Goal: Information Seeking & Learning: Learn about a topic

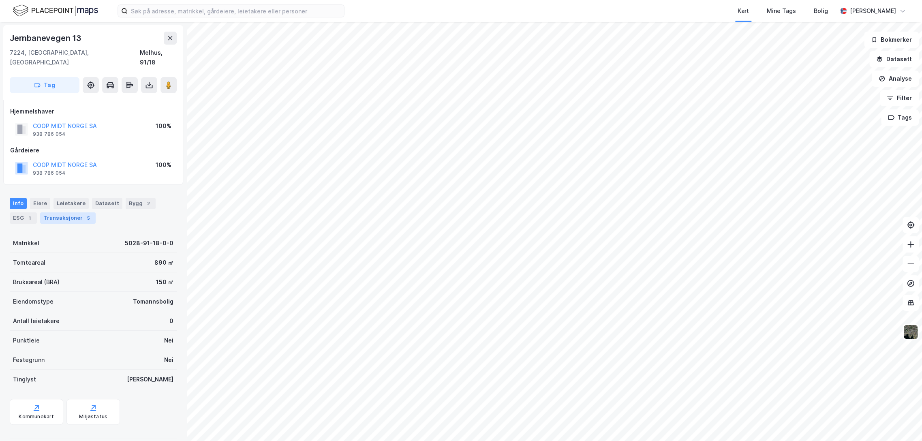
click at [87, 212] on div "Transaksjoner 5" at bounding box center [68, 217] width 56 height 11
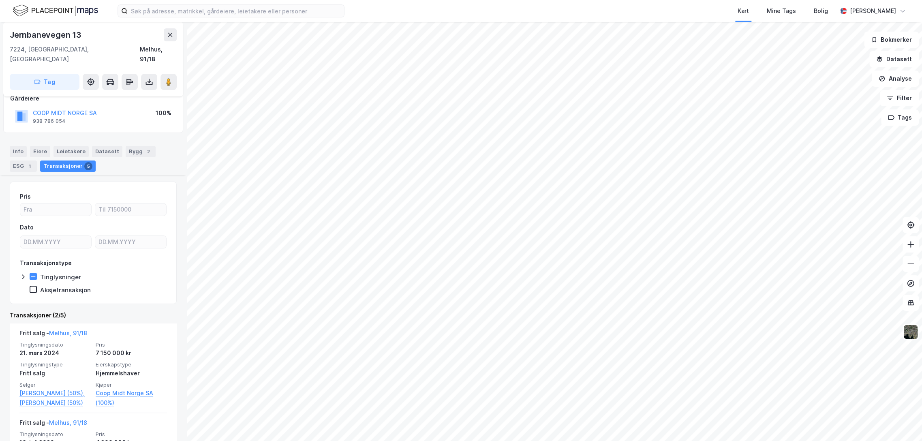
scroll to position [133, 0]
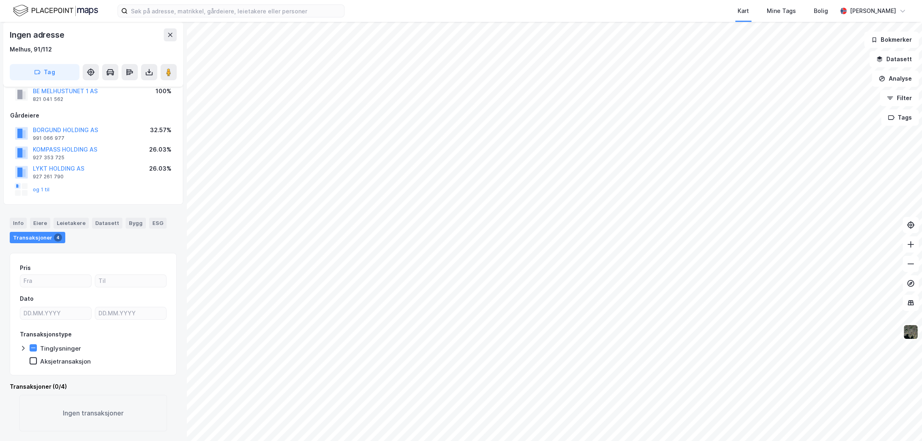
scroll to position [25, 0]
click at [19, 349] on div "Pris Dato Transaksjonstype Tinglysninger Aksjetransaksjon" at bounding box center [93, 314] width 167 height 122
click at [23, 348] on icon at bounding box center [23, 348] width 6 height 6
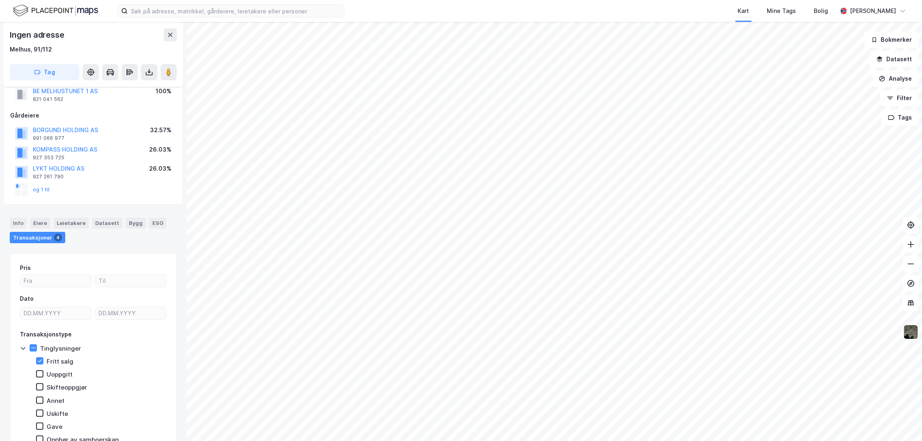
click at [23, 348] on icon at bounding box center [23, 348] width 6 height 6
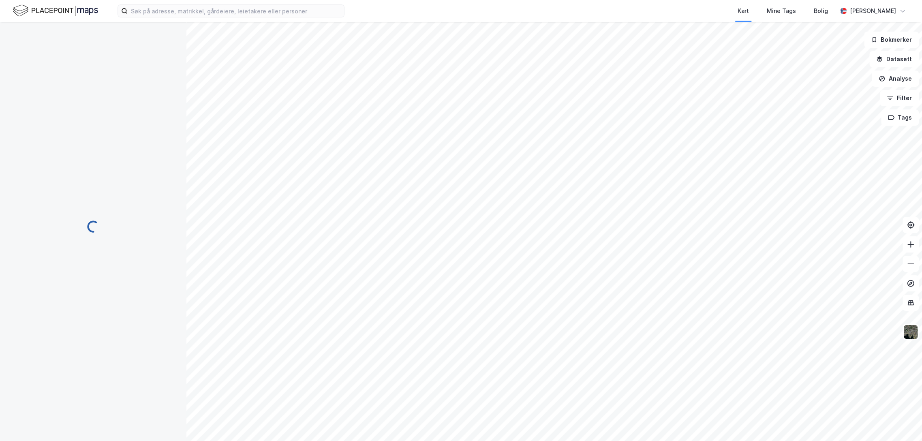
scroll to position [24, 0]
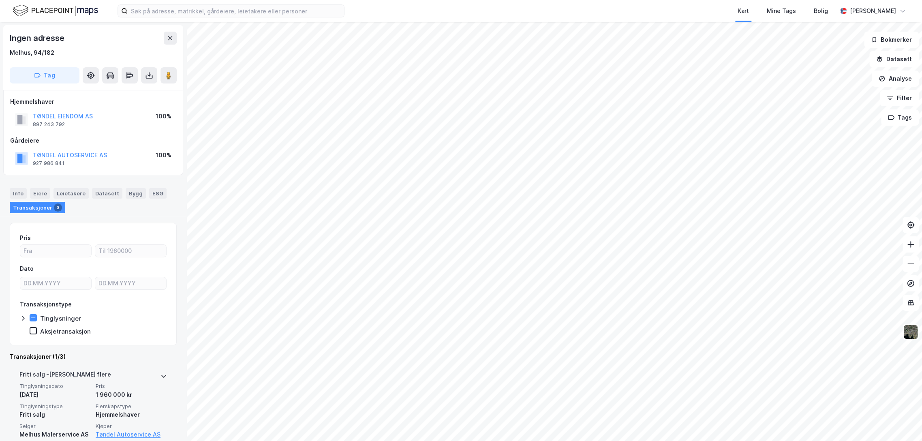
scroll to position [23, 0]
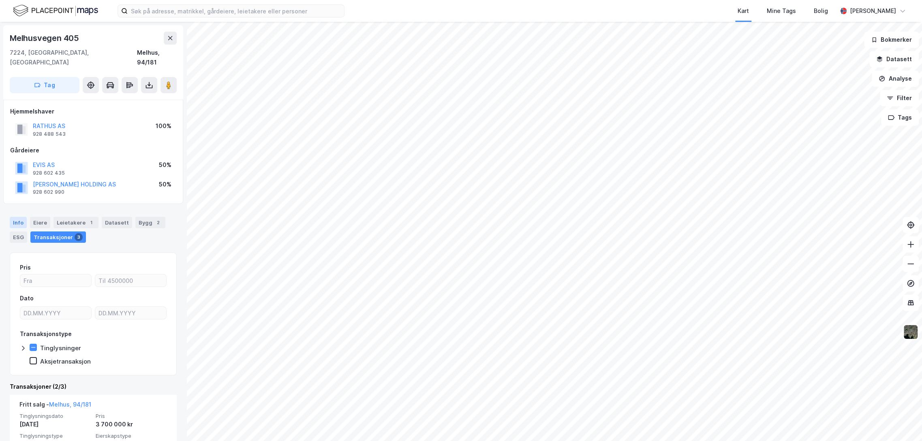
click at [13, 217] on div "Info" at bounding box center [18, 222] width 17 height 11
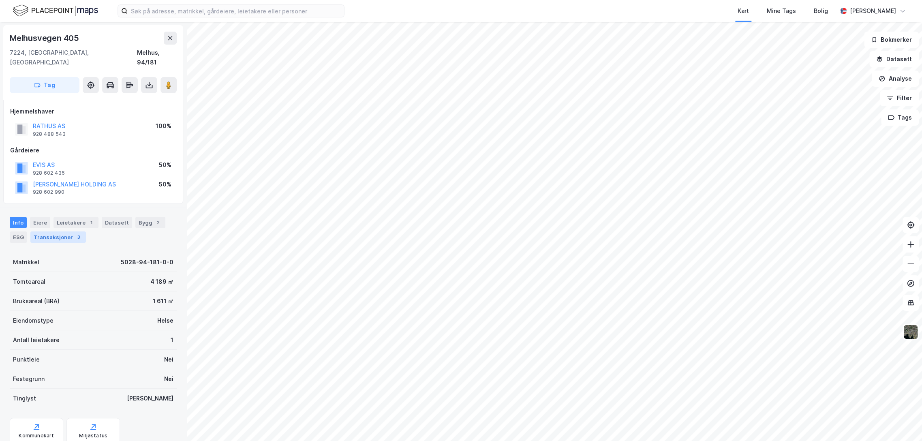
click at [56, 231] on div "Transaksjoner 3" at bounding box center [58, 236] width 56 height 11
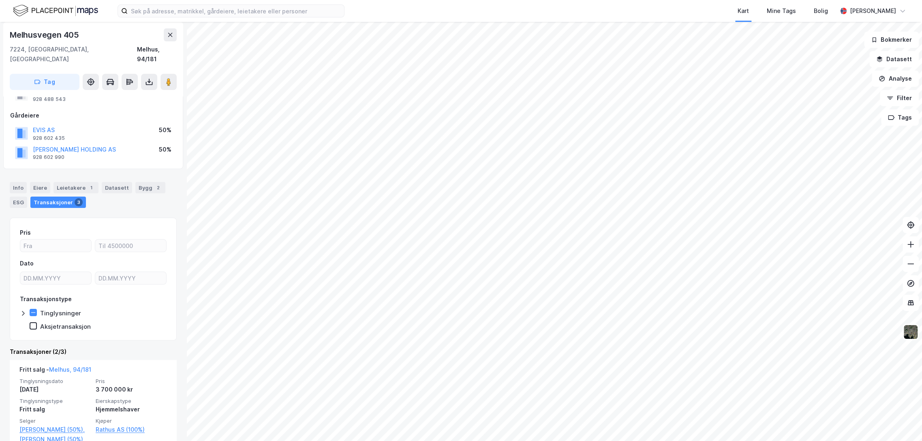
scroll to position [90, 0]
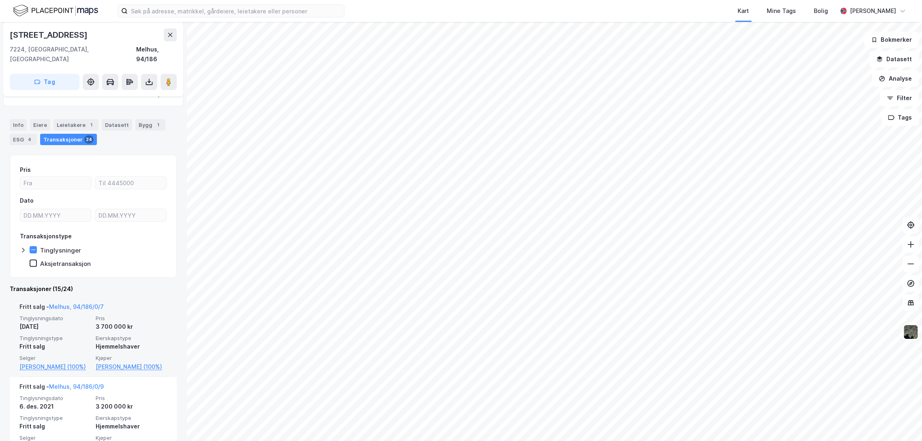
scroll to position [135, 0]
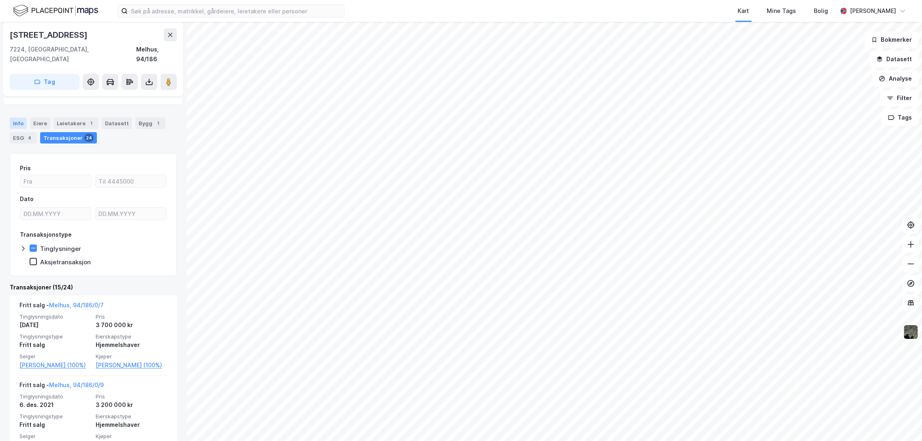
drag, startPoint x: 21, startPoint y: 106, endPoint x: 21, endPoint y: 110, distance: 4.1
click at [21, 108] on div "Info [PERSON_NAME] 1 Datasett Bygg 1 ESG 4 Transaksjoner 24" at bounding box center [93, 127] width 186 height 39
click at [20, 118] on div "Info" at bounding box center [18, 123] width 17 height 11
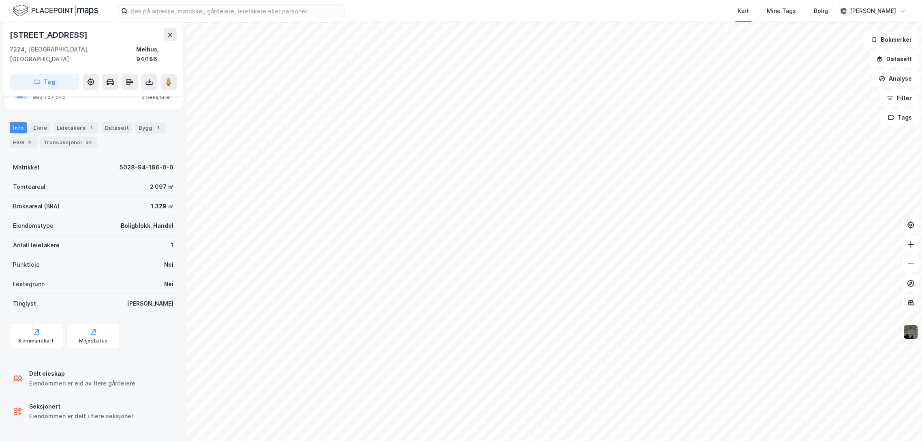
scroll to position [120, 0]
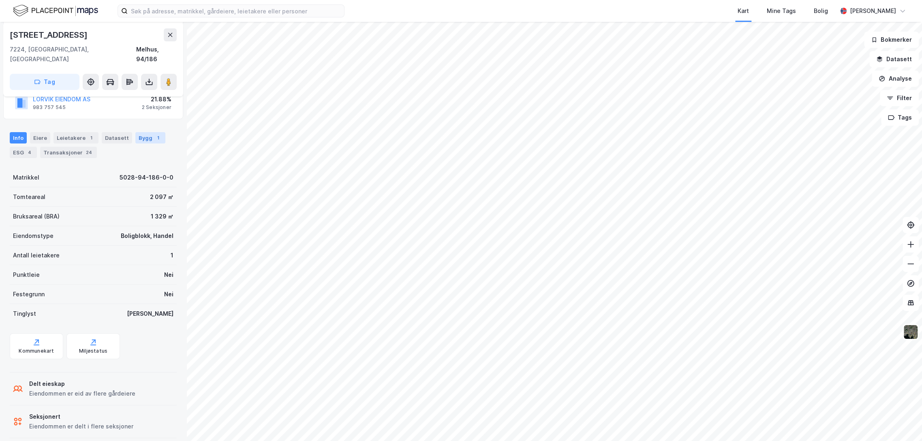
click at [142, 132] on div "Bygg 1" at bounding box center [150, 137] width 30 height 11
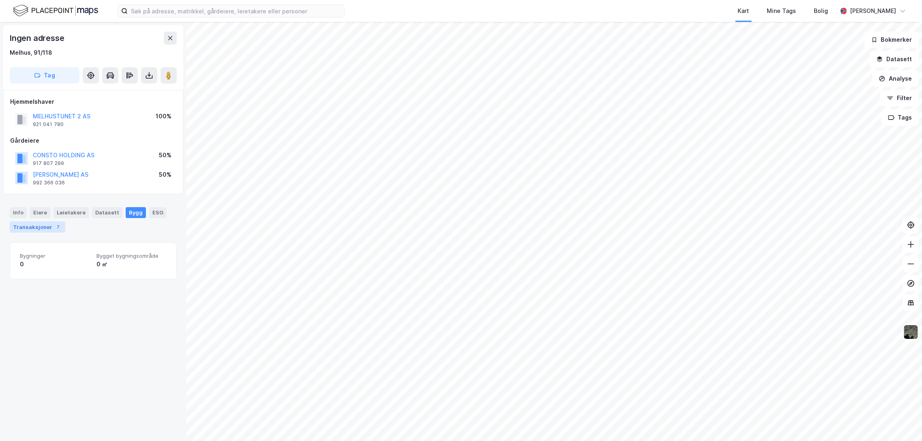
click at [41, 232] on div "Transaksjoner 7" at bounding box center [38, 226] width 56 height 11
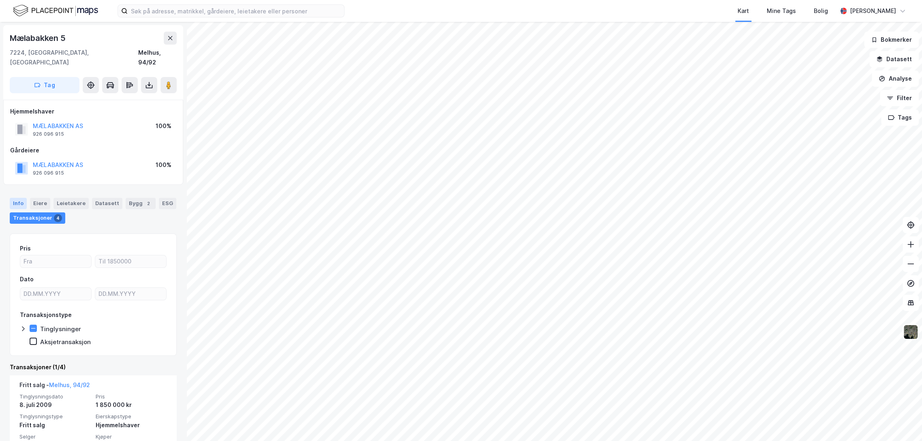
click at [15, 198] on div "Info" at bounding box center [18, 203] width 17 height 11
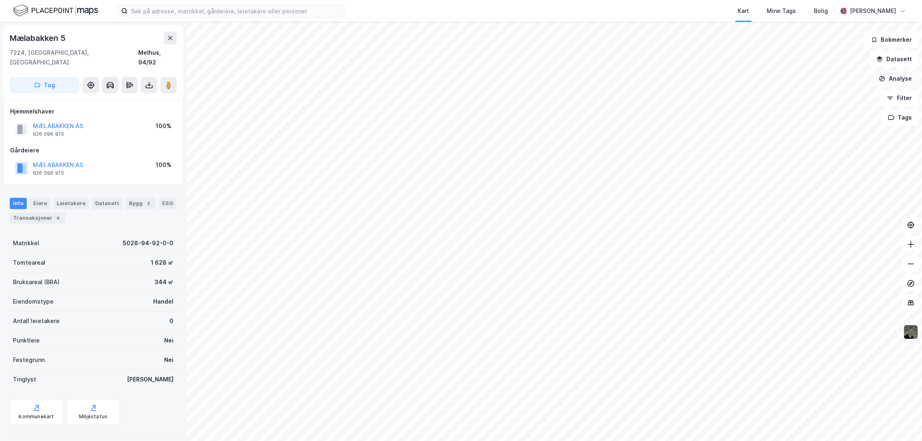
click at [901, 80] on button "Analyse" at bounding box center [895, 79] width 47 height 16
click at [812, 81] on div "Mål avstand" at bounding box center [825, 79] width 71 height 7
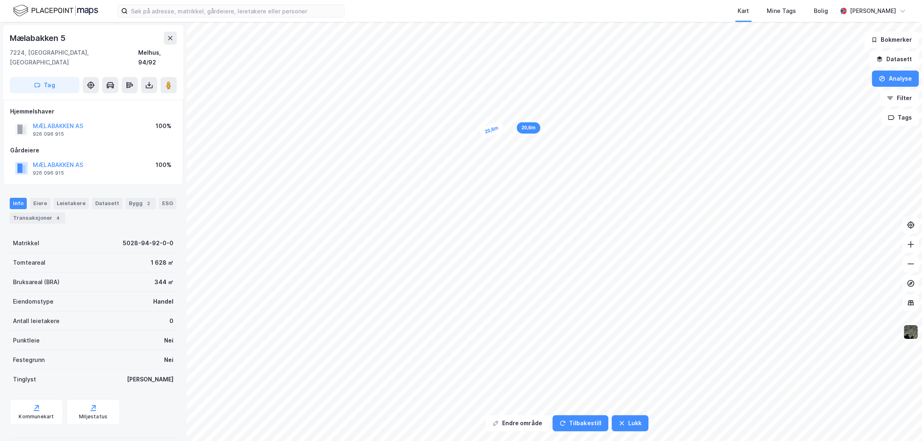
click at [448, 0] on html "Kart Mine Tags Bolig [PERSON_NAME] område Tilbakestill Lukk 20,6m 20,6m Mælabak…" at bounding box center [461, 220] width 922 height 441
click at [908, 86] on button "Analyse" at bounding box center [895, 79] width 47 height 16
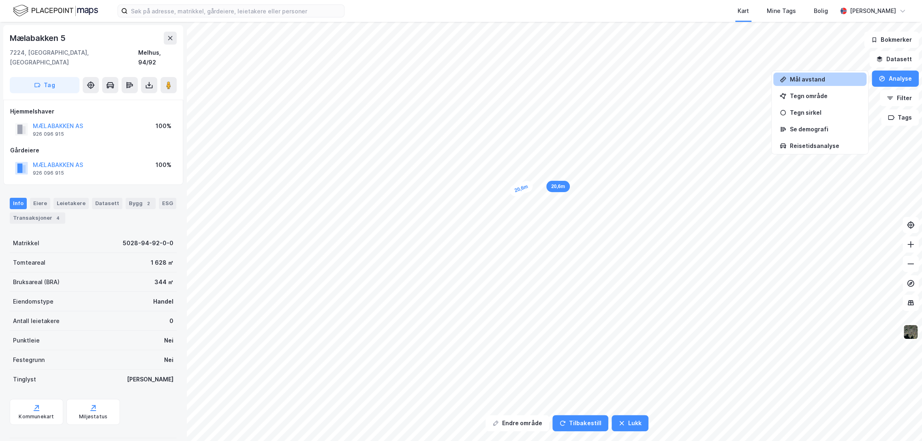
click at [822, 85] on div "Mål avstand" at bounding box center [819, 79] width 93 height 13
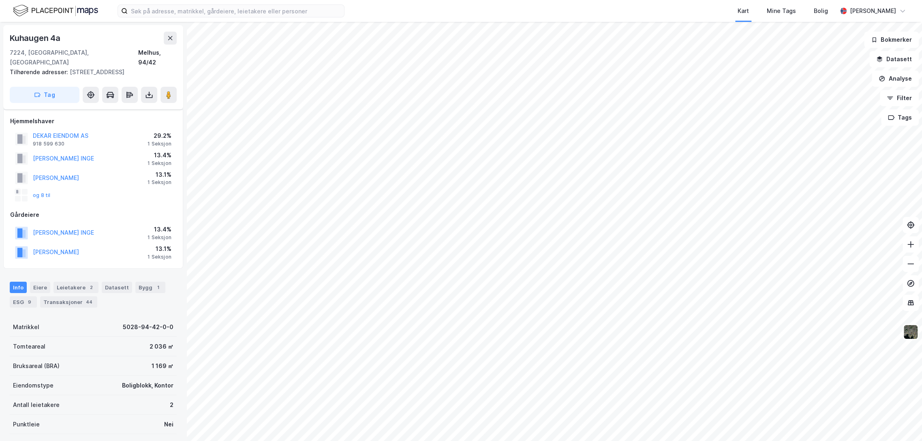
scroll to position [81, 0]
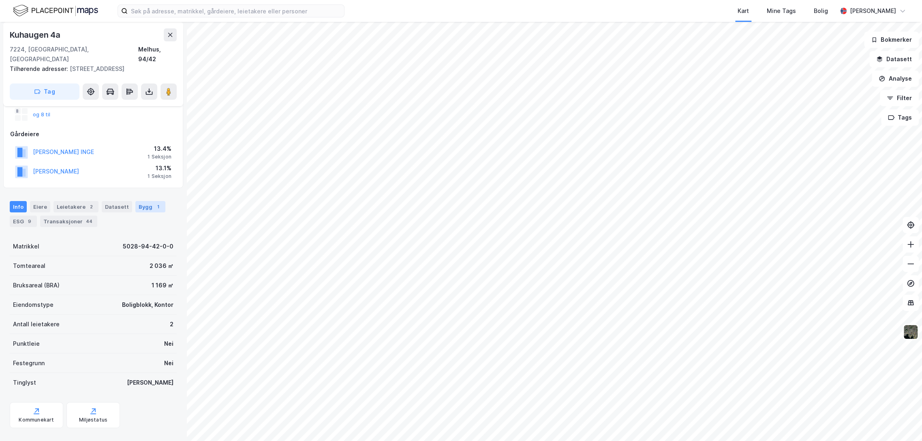
click at [136, 201] on div "Bygg 1" at bounding box center [150, 206] width 30 height 11
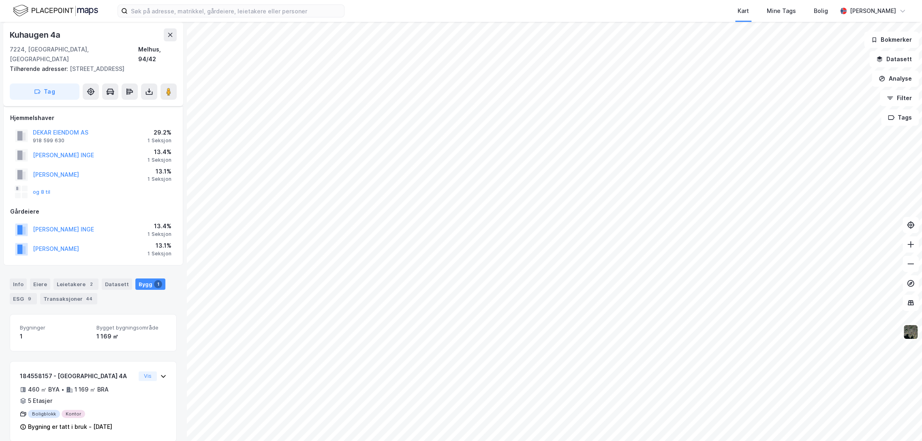
scroll to position [4, 0]
click at [24, 278] on div "Info" at bounding box center [18, 283] width 17 height 11
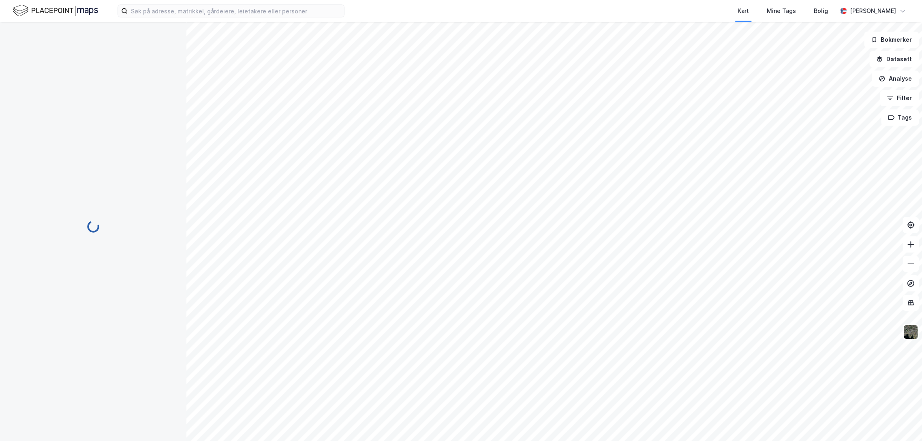
scroll to position [4, 0]
